Goal: Task Accomplishment & Management: Manage account settings

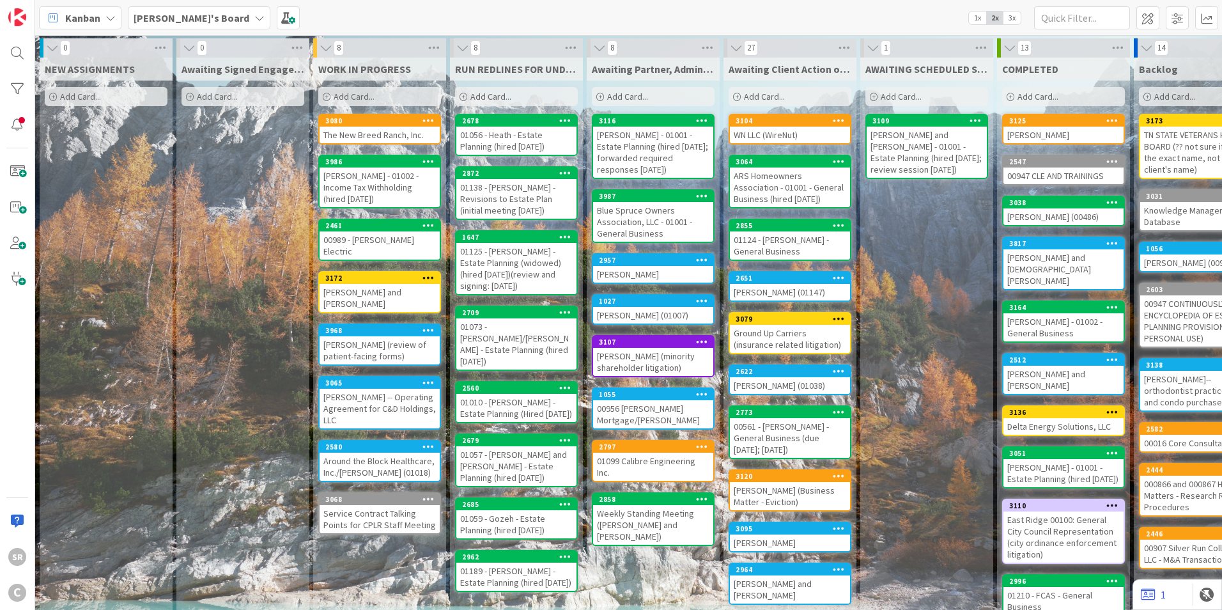
click at [352, 129] on div "The New Breed Ranch, Inc." at bounding box center [380, 135] width 120 height 17
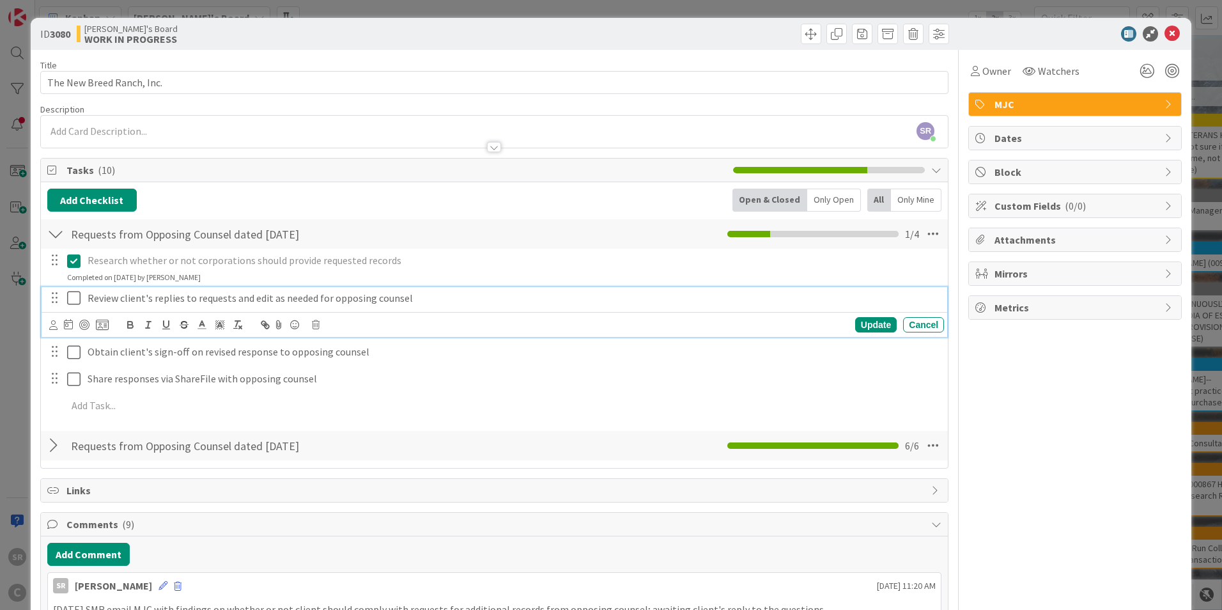
click at [74, 298] on icon at bounding box center [76, 297] width 19 height 15
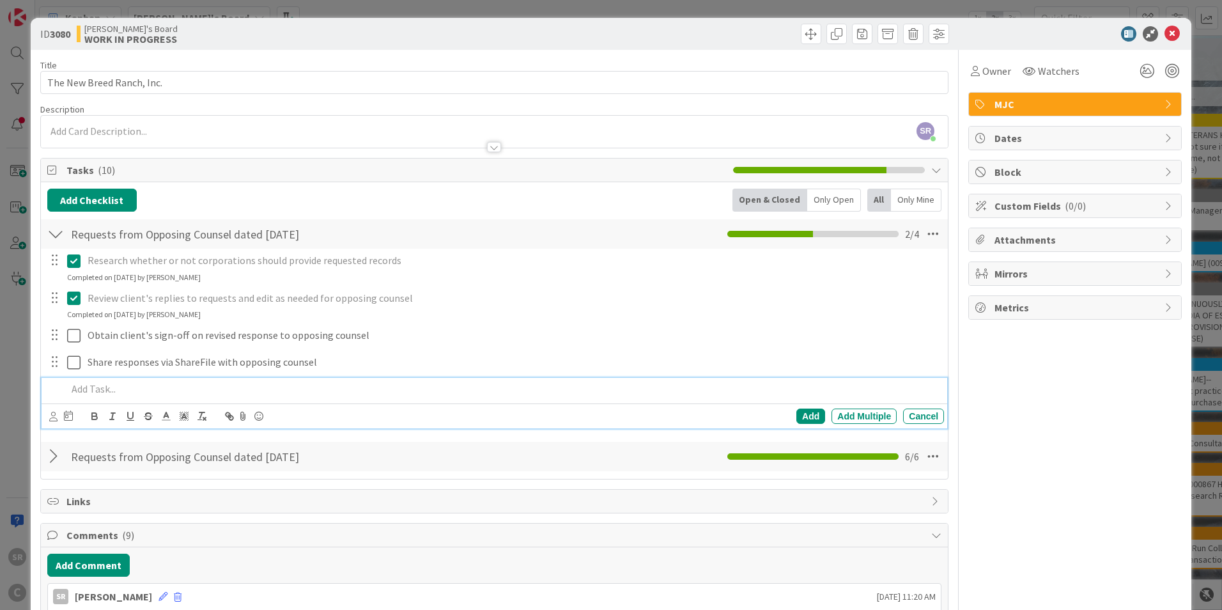
click at [84, 383] on p at bounding box center [503, 389] width 872 height 15
click at [799, 417] on div "Add" at bounding box center [811, 416] width 29 height 15
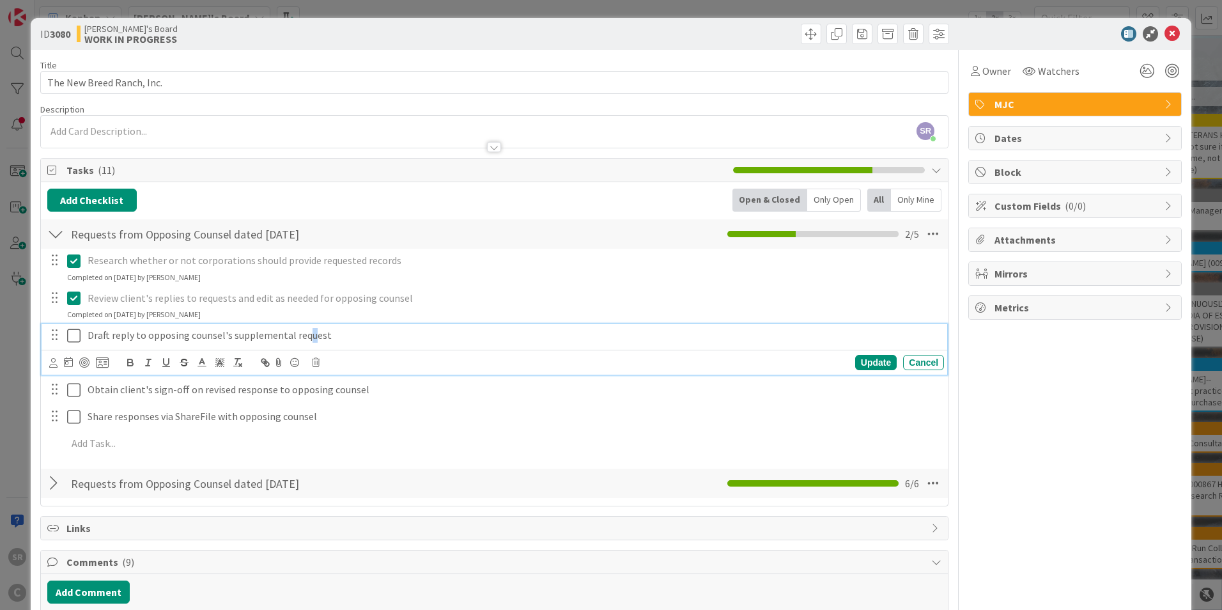
click at [307, 332] on p "Draft reply to opposing counsel's supplemental request" at bounding box center [514, 335] width 852 height 15
drag, startPoint x: 329, startPoint y: 336, endPoint x: 321, endPoint y: 343, distance: 10.5
click at [329, 336] on p "Draft reply to opposing counsel's supplemental request" at bounding box center [514, 335] width 852 height 15
click at [71, 334] on icon at bounding box center [76, 335] width 19 height 15
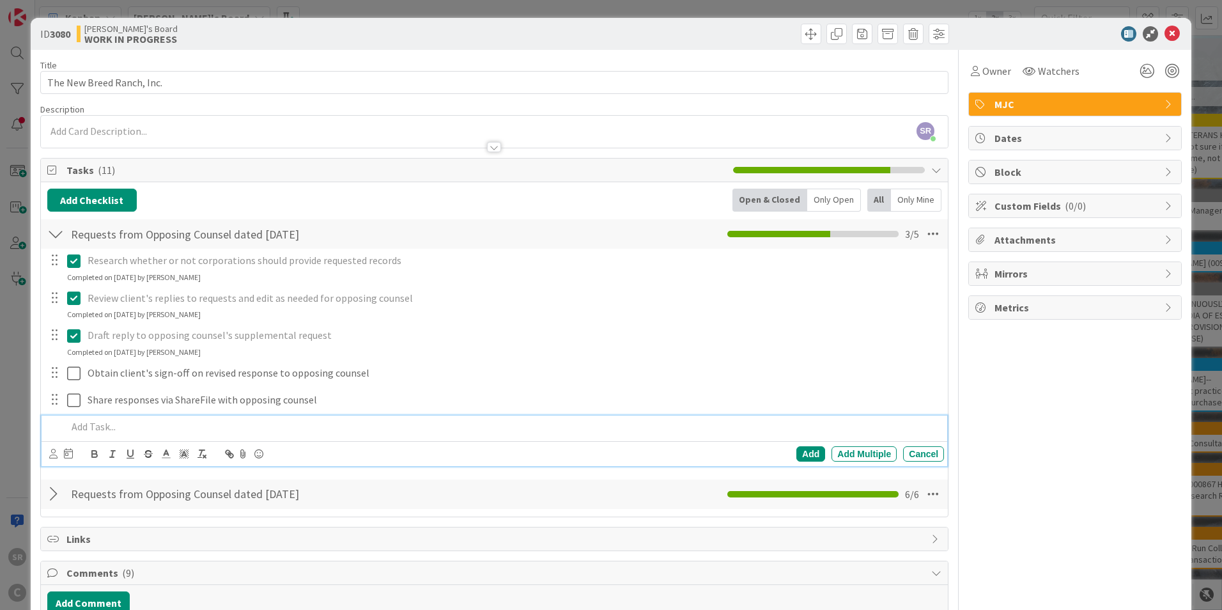
click at [76, 426] on p at bounding box center [503, 426] width 872 height 15
click at [799, 449] on div "Add" at bounding box center [811, 453] width 29 height 15
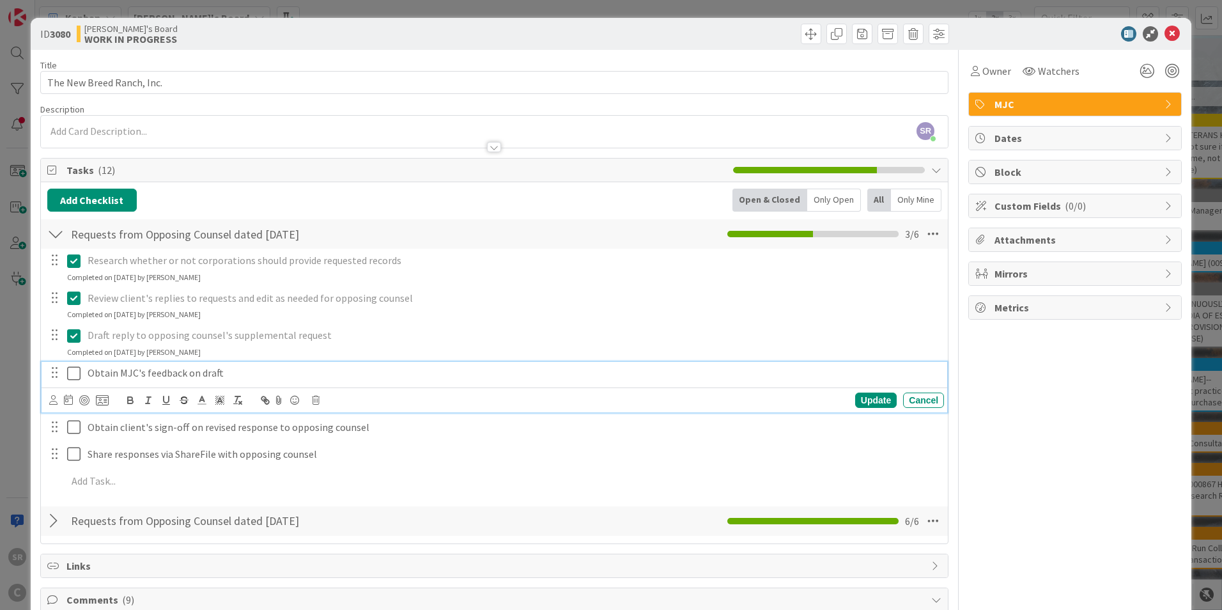
click at [74, 374] on icon at bounding box center [76, 373] width 19 height 15
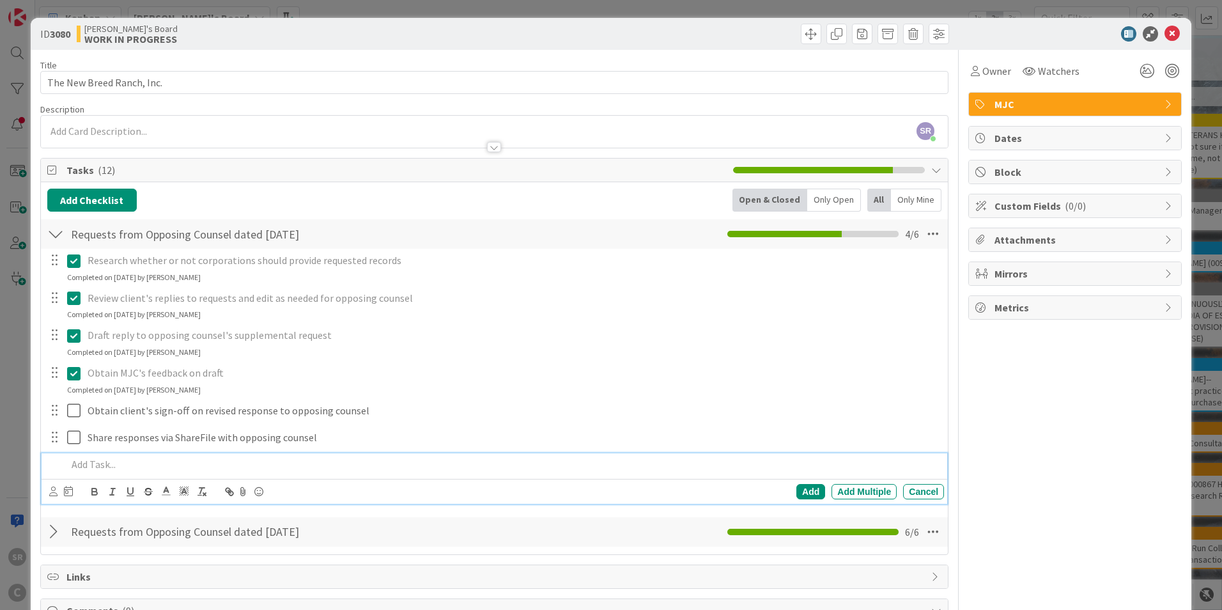
click at [92, 464] on p at bounding box center [503, 464] width 872 height 15
click at [314, 462] on p "Obtain client's feedback on draft and obtain requested reacords and/or response…" at bounding box center [503, 464] width 872 height 15
click at [513, 474] on div "Obtain client's feedback on draft and obtain requested records and/or responses…" at bounding box center [503, 464] width 882 height 22
click at [806, 493] on div "Add" at bounding box center [811, 491] width 29 height 15
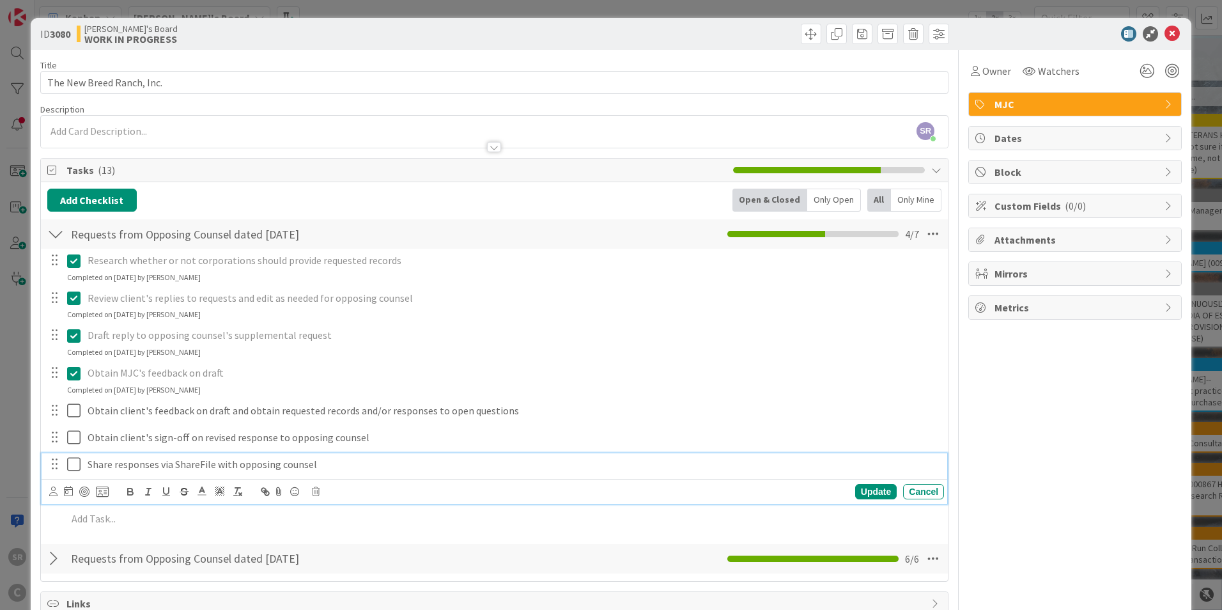
click at [194, 464] on p "Share responses via ShareFile with opposing counsel" at bounding box center [514, 464] width 852 height 15
click at [175, 465] on p "Share responses via ShareFile with opposing counsel" at bounding box center [514, 464] width 852 height 15
click at [857, 492] on div "Update" at bounding box center [876, 491] width 42 height 15
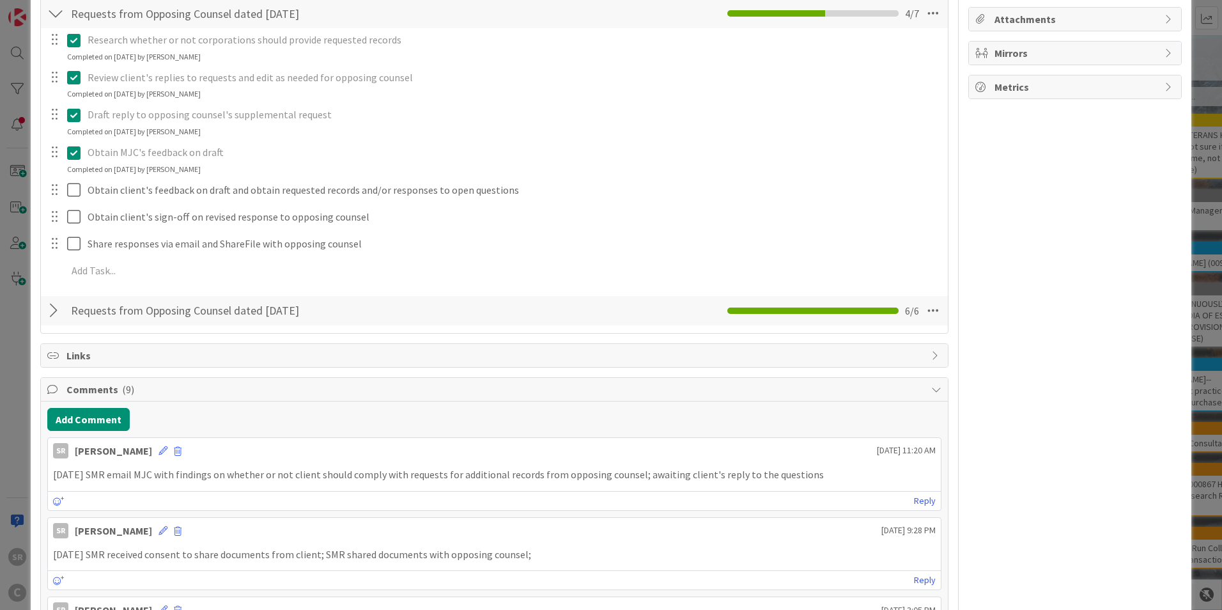
scroll to position [259, 0]
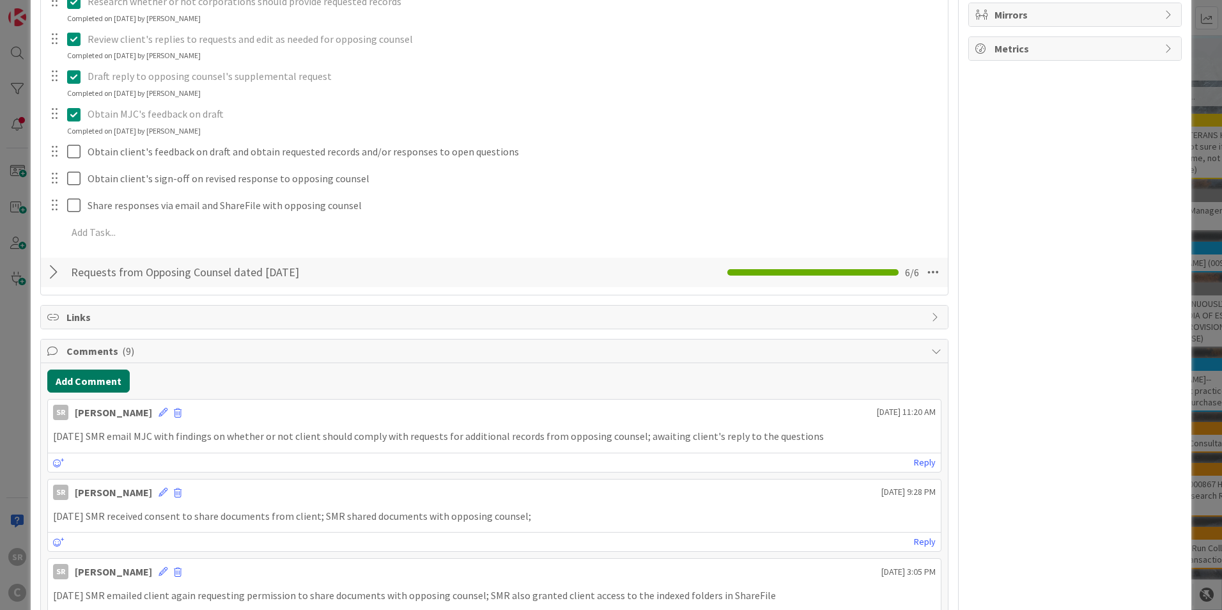
click at [115, 382] on button "Add Comment" at bounding box center [88, 381] width 82 height 23
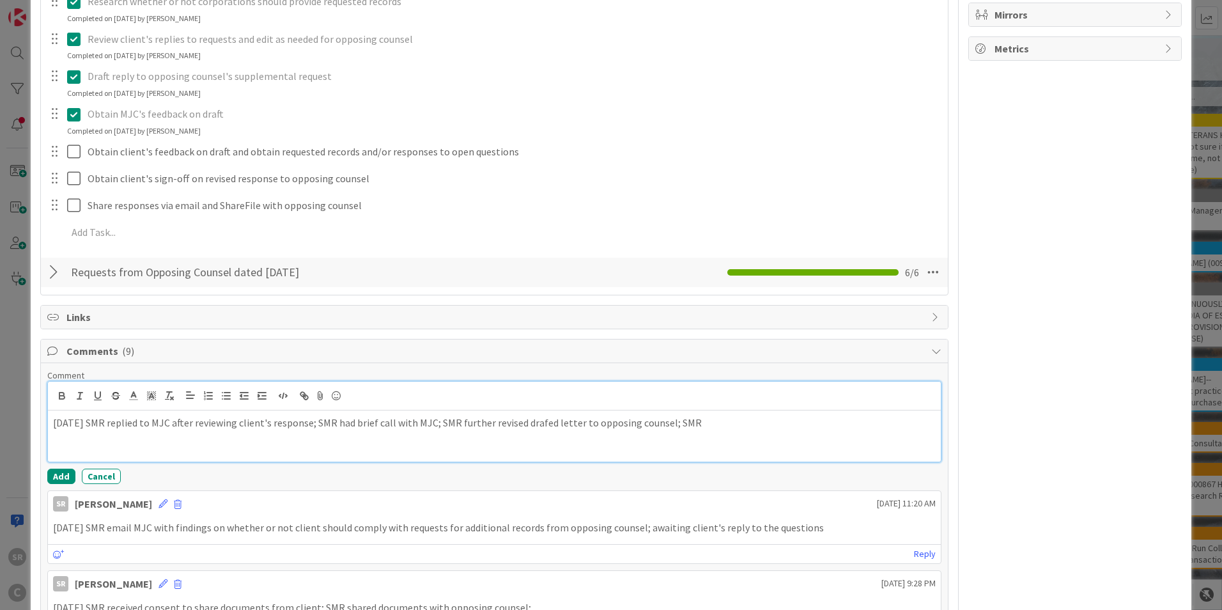
click at [558, 422] on p "[DATE] SMR replied to MJC after reviewing client's response; SMR had brief call…" at bounding box center [494, 423] width 883 height 15
click at [724, 426] on p "[DATE] SMR replied to MJC after reviewing client's response; SMR had brief call…" at bounding box center [494, 423] width 883 height 15
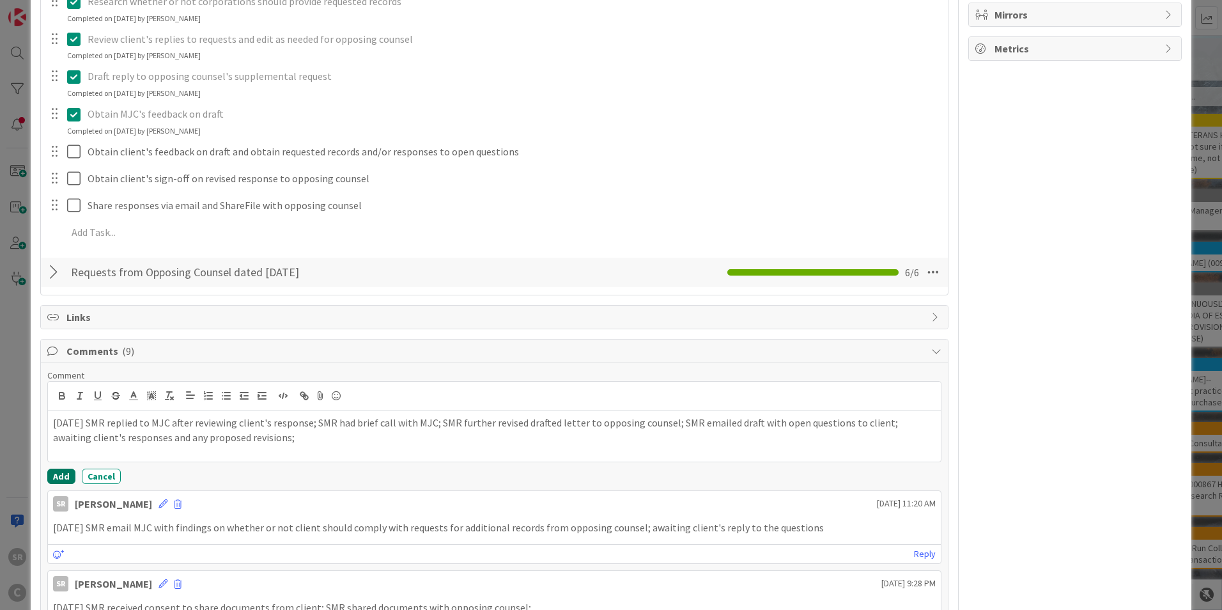
click at [64, 478] on button "Add" at bounding box center [61, 476] width 28 height 15
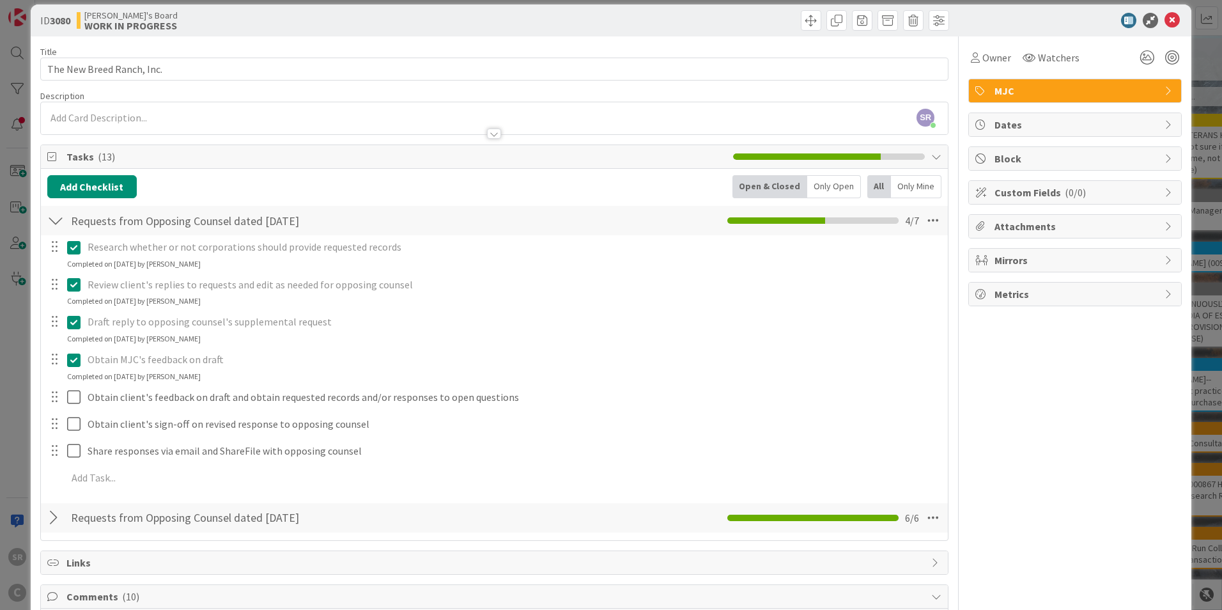
scroll to position [0, 0]
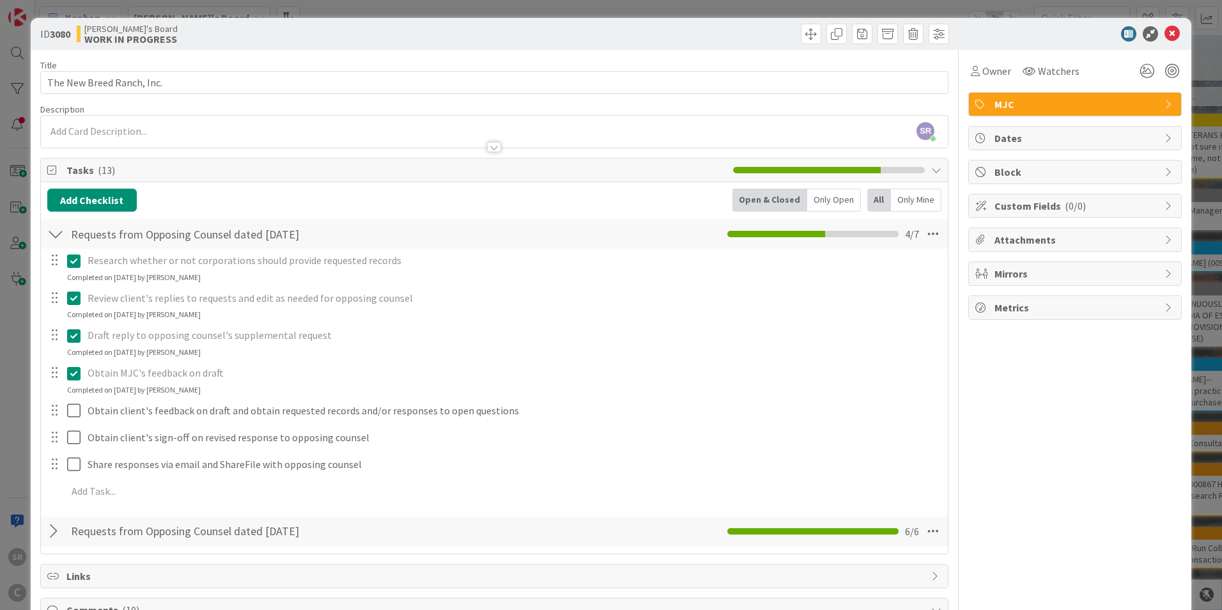
click at [247, 198] on div "Add Checklist Open & Closed Only Open All Only Mine" at bounding box center [494, 200] width 894 height 23
click at [54, 234] on div at bounding box center [55, 233] width 17 height 23
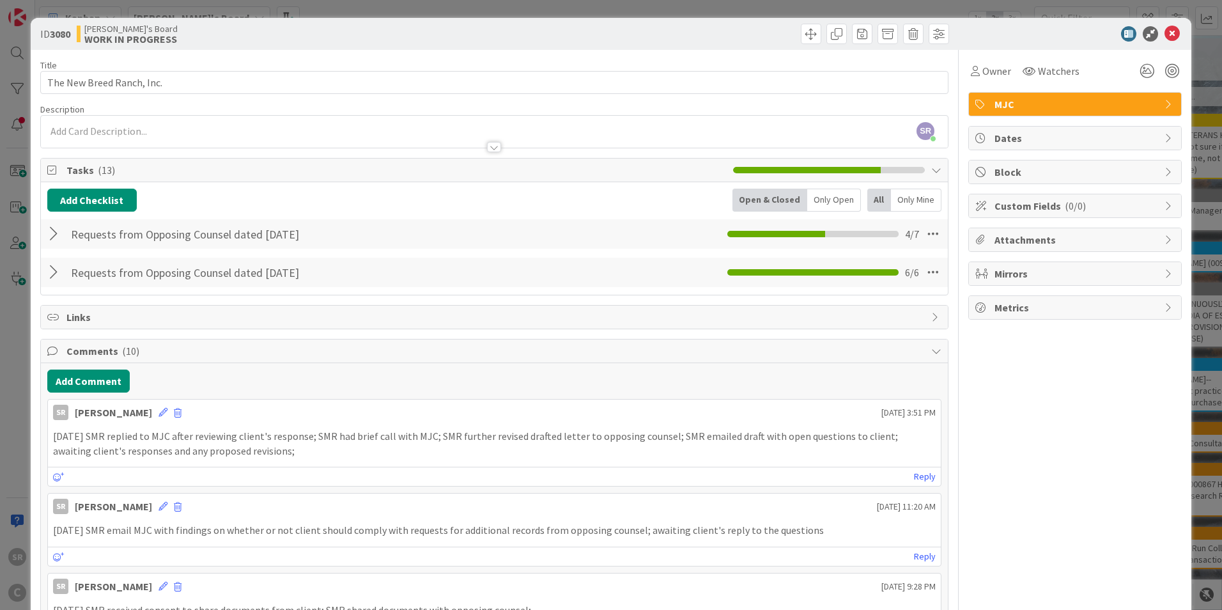
click at [54, 234] on div at bounding box center [55, 233] width 17 height 23
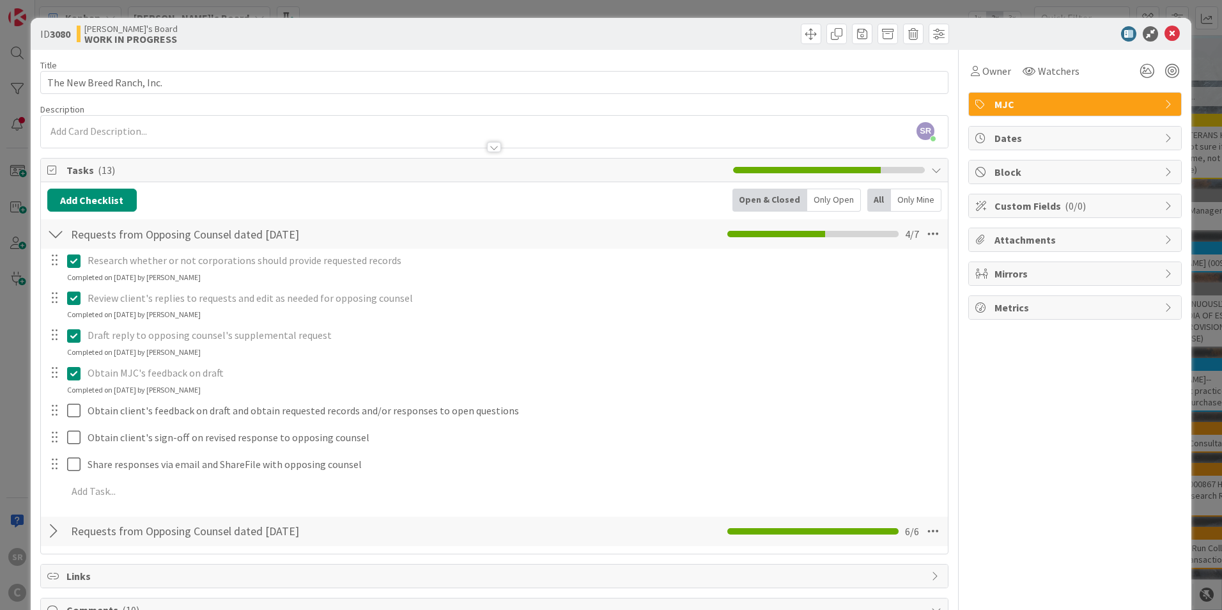
click at [1172, 33] on div at bounding box center [1069, 33] width 226 height 15
click at [1167, 30] on icon at bounding box center [1172, 33] width 15 height 15
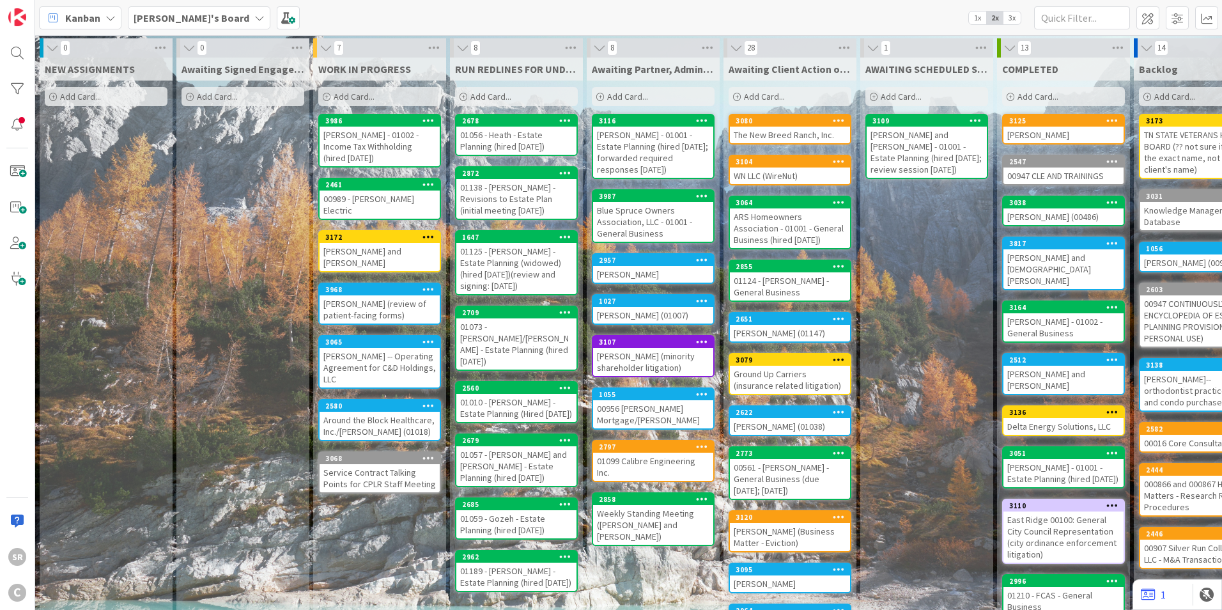
click at [391, 194] on div "00989 - [PERSON_NAME] Electric" at bounding box center [380, 205] width 120 height 28
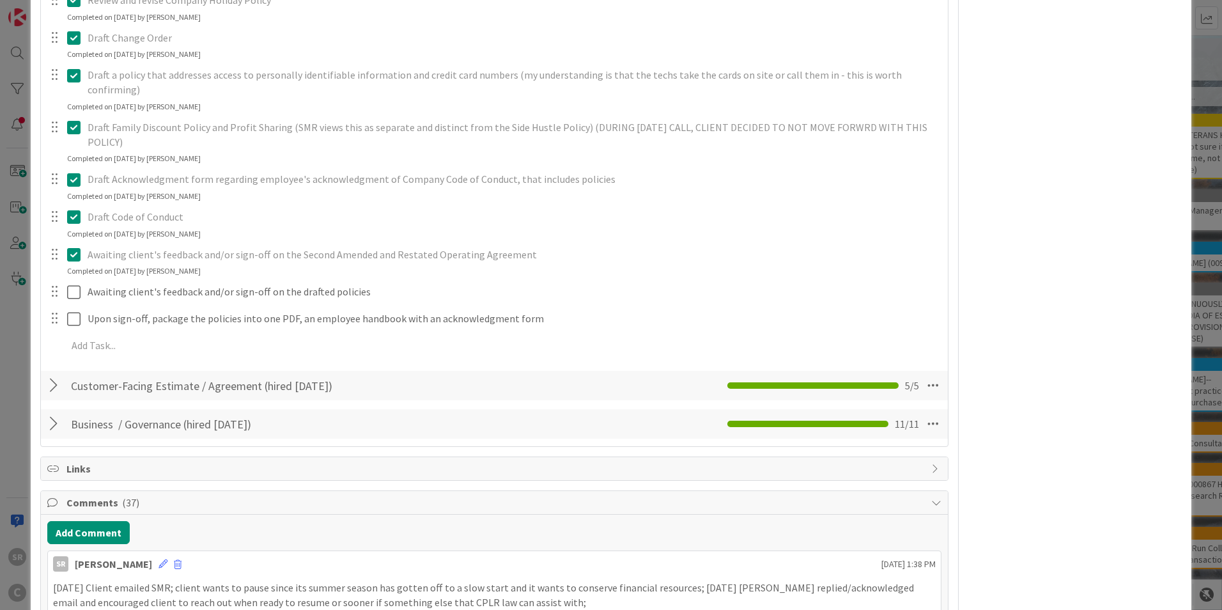
scroll to position [1281, 0]
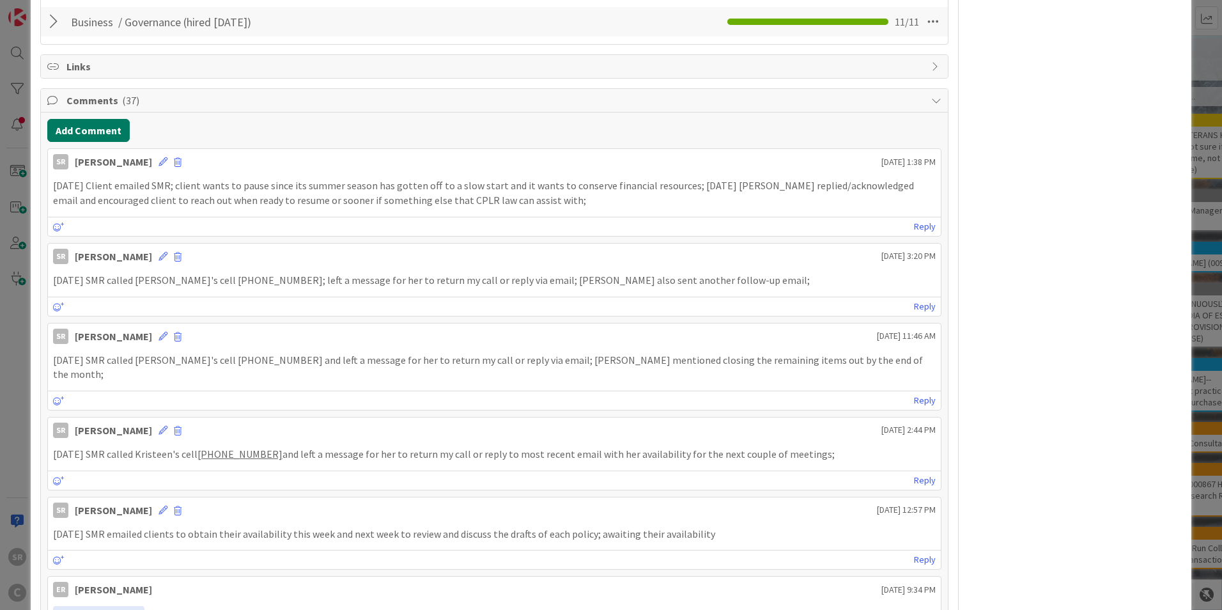
click at [100, 119] on button "Add Comment" at bounding box center [88, 130] width 82 height 23
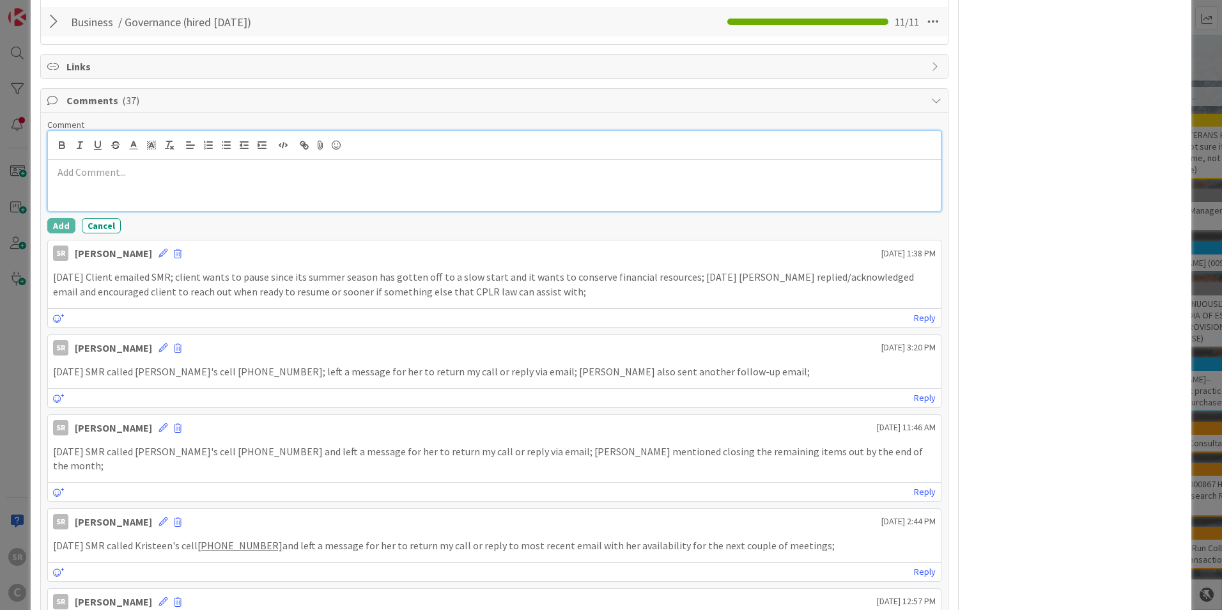
click at [74, 167] on div at bounding box center [494, 185] width 893 height 51
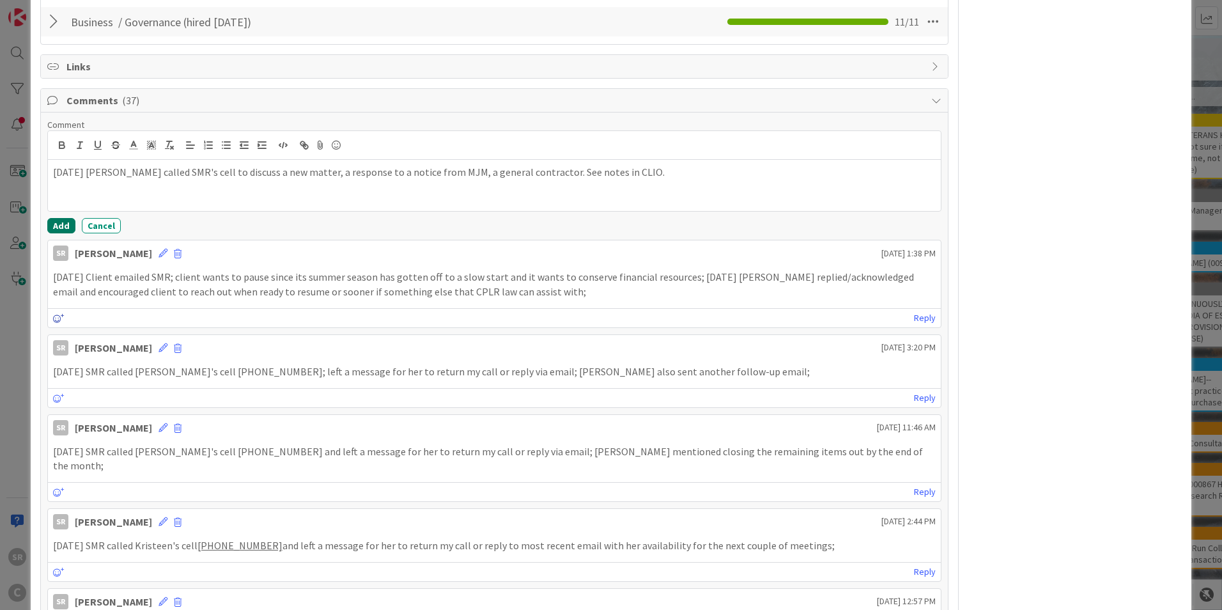
click at [54, 218] on button "Add" at bounding box center [61, 225] width 28 height 15
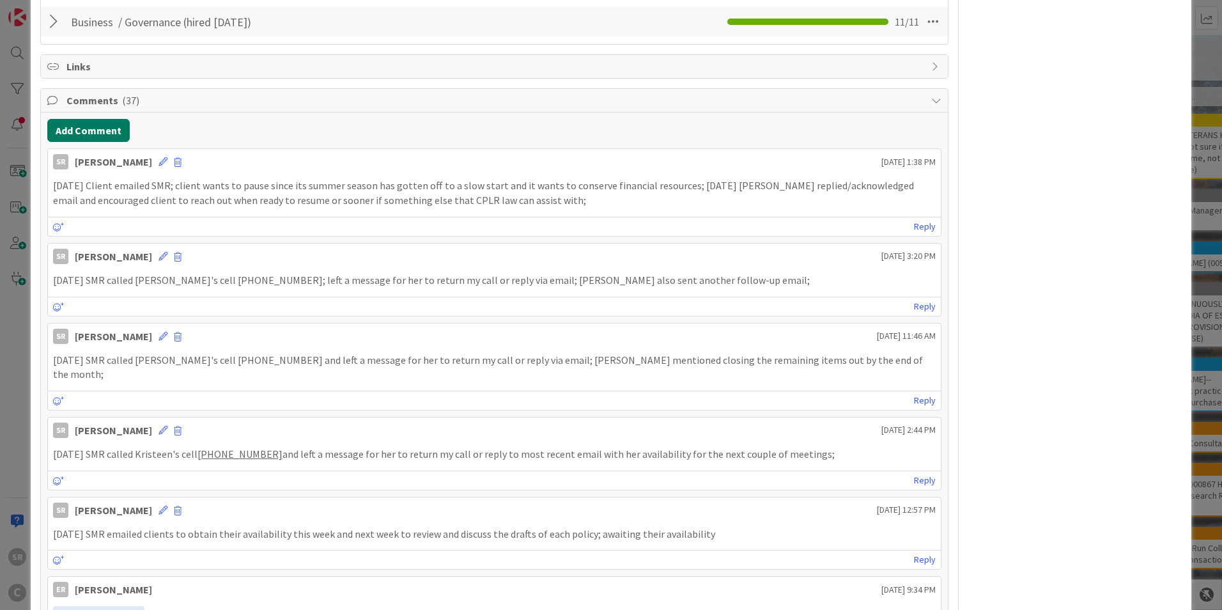
click at [97, 119] on button "Add Comment" at bounding box center [88, 130] width 82 height 23
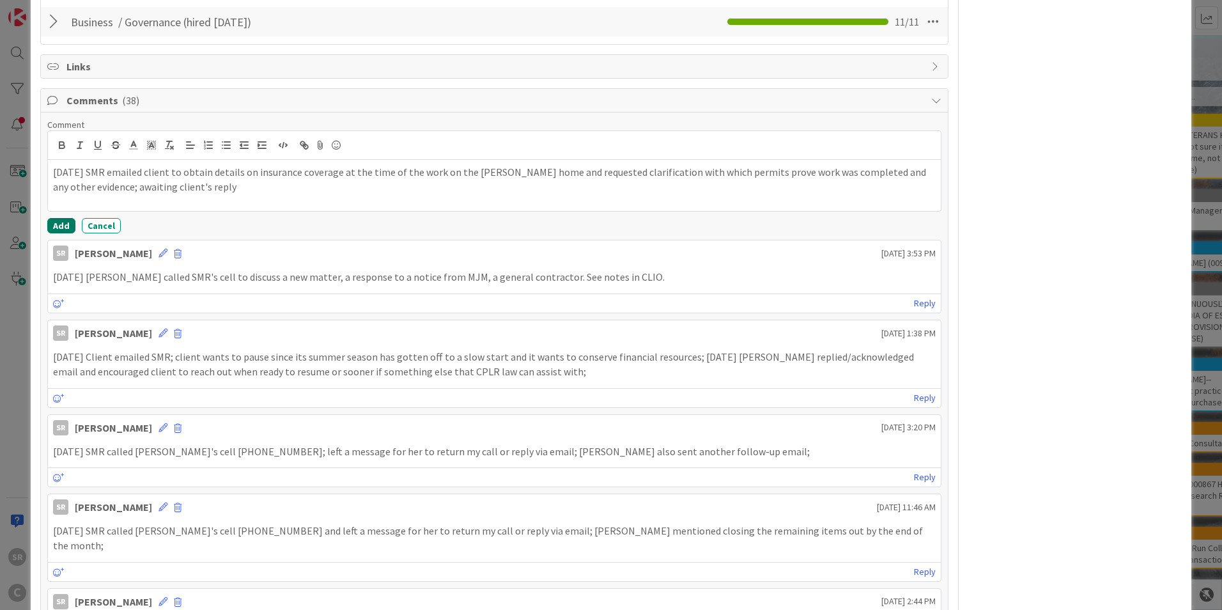
click at [64, 218] on button "Add" at bounding box center [61, 225] width 28 height 15
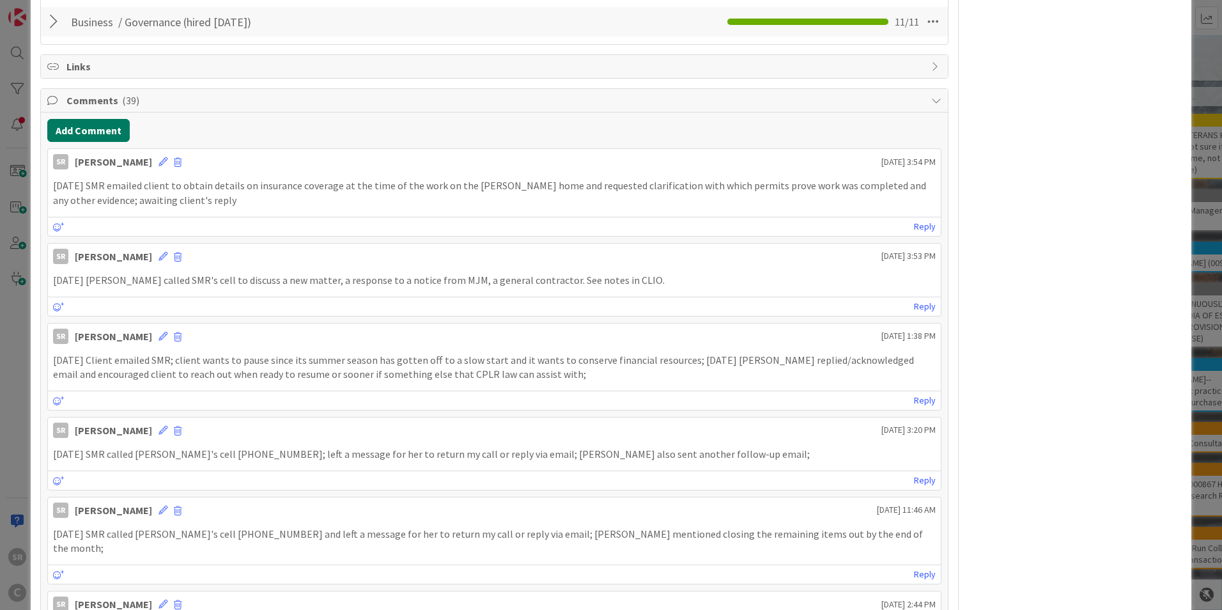
click at [96, 119] on button "Add Comment" at bounding box center [88, 130] width 82 height 23
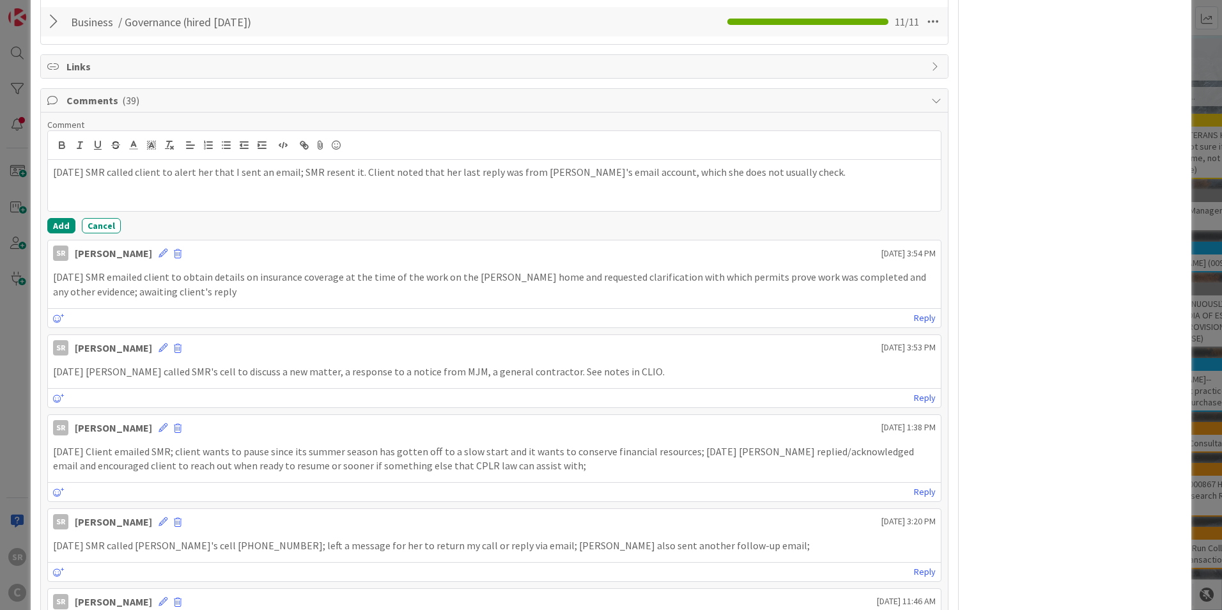
click at [497, 165] on p "[DATE] SMR called client to alert her that I sent an email; SMR resent it. Clie…" at bounding box center [494, 172] width 883 height 15
click at [841, 174] on div "[DATE] SMR called client to alert her that I sent an email; SMR resent it. Clie…" at bounding box center [494, 185] width 893 height 51
click at [65, 218] on button "Add" at bounding box center [61, 225] width 28 height 15
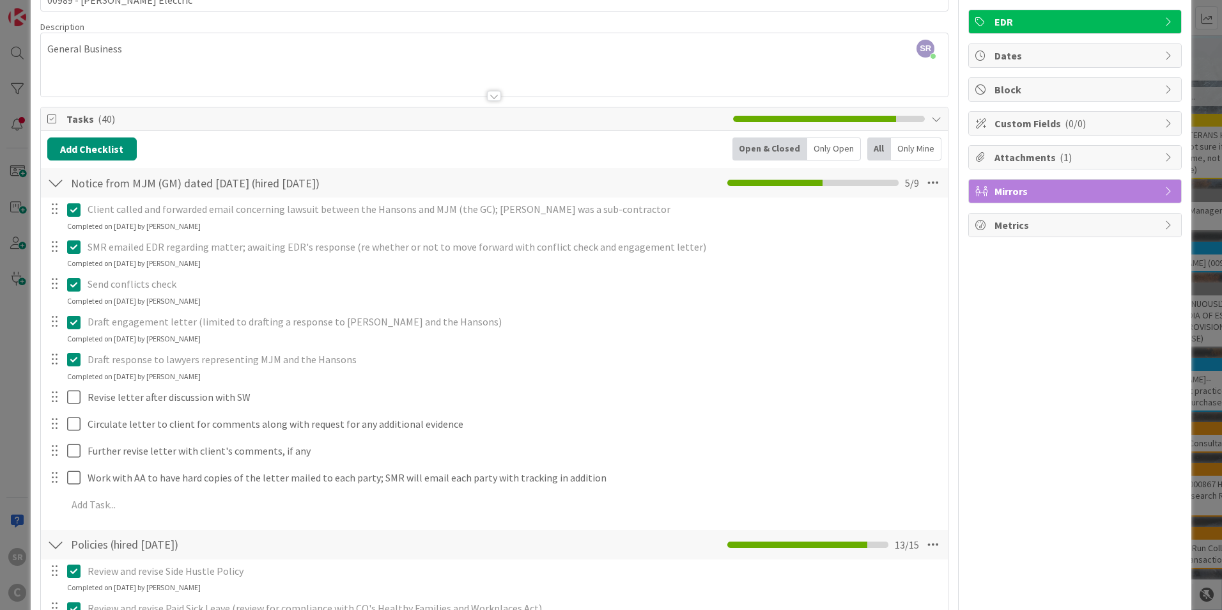
scroll to position [0, 0]
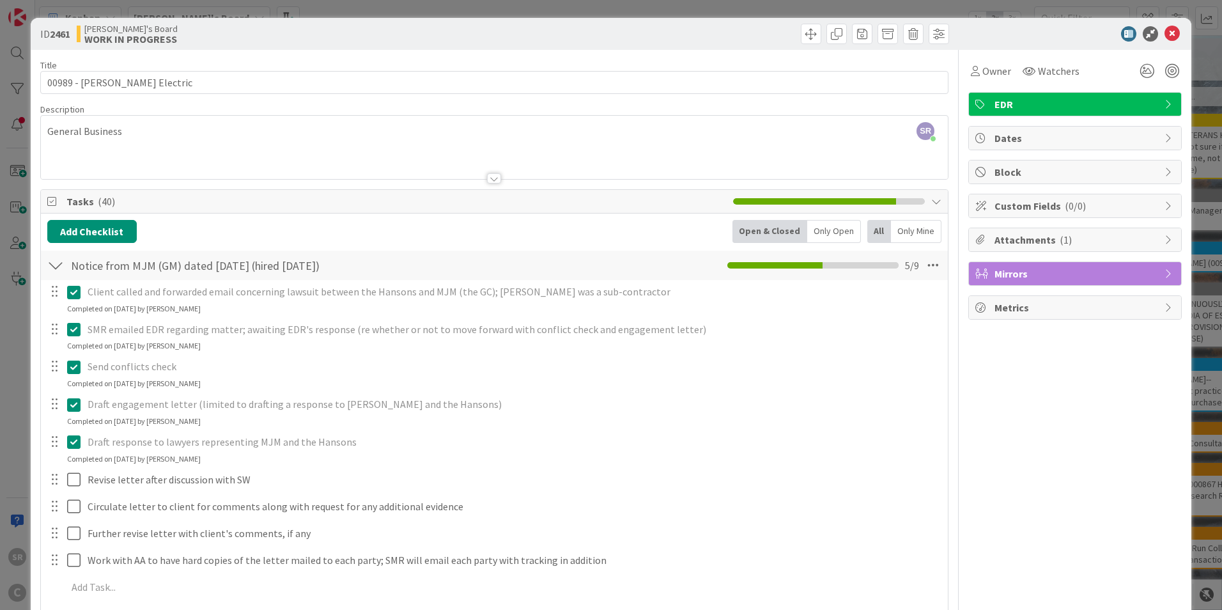
click at [1165, 27] on icon at bounding box center [1172, 33] width 15 height 15
